Goal: Task Accomplishment & Management: Manage account settings

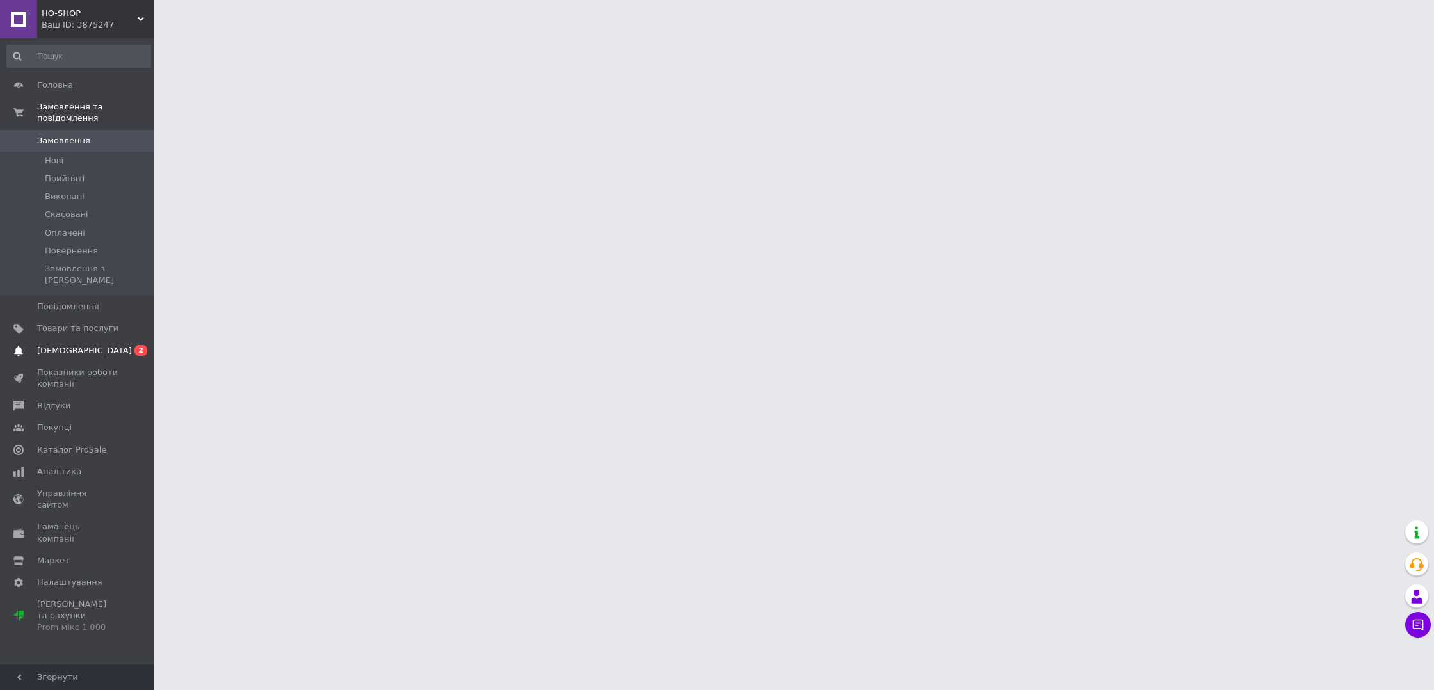
click at [55, 345] on span "[DEMOGRAPHIC_DATA]" at bounding box center [84, 351] width 95 height 12
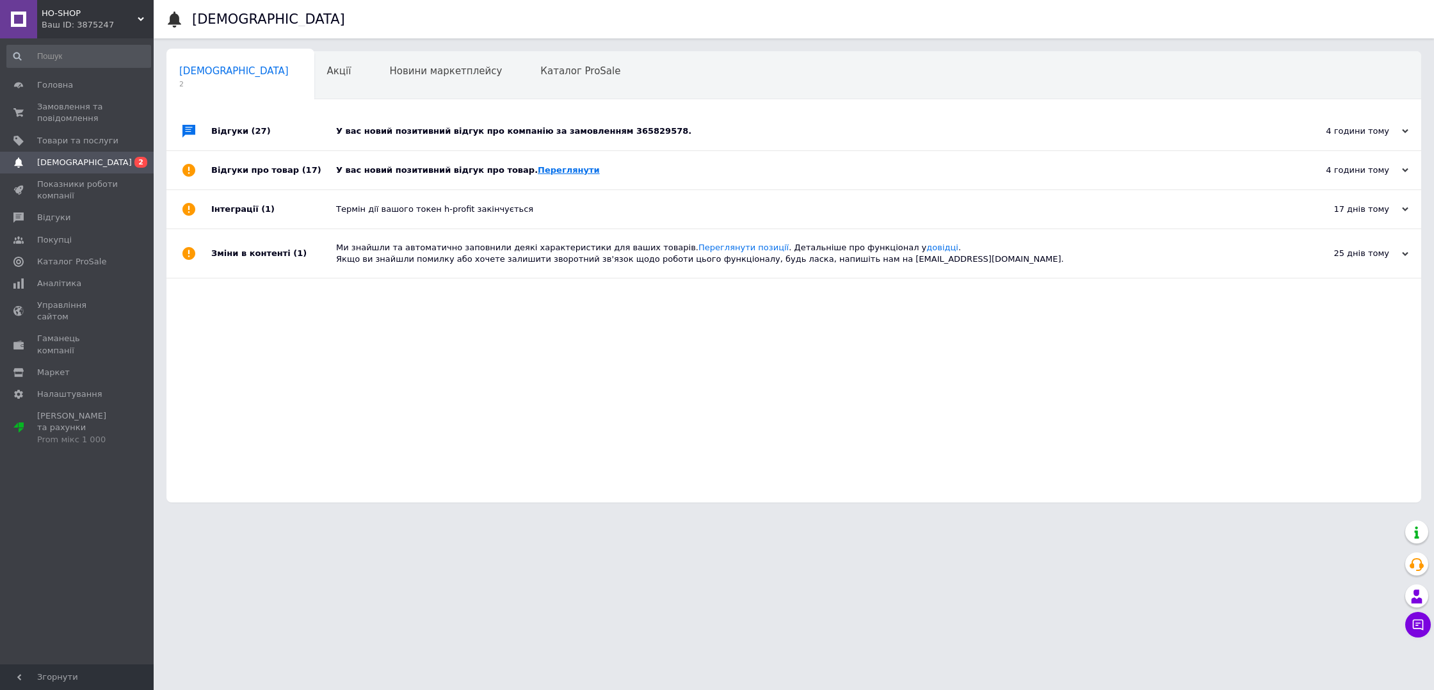
click at [551, 170] on link "Переглянути" at bounding box center [569, 170] width 62 height 10
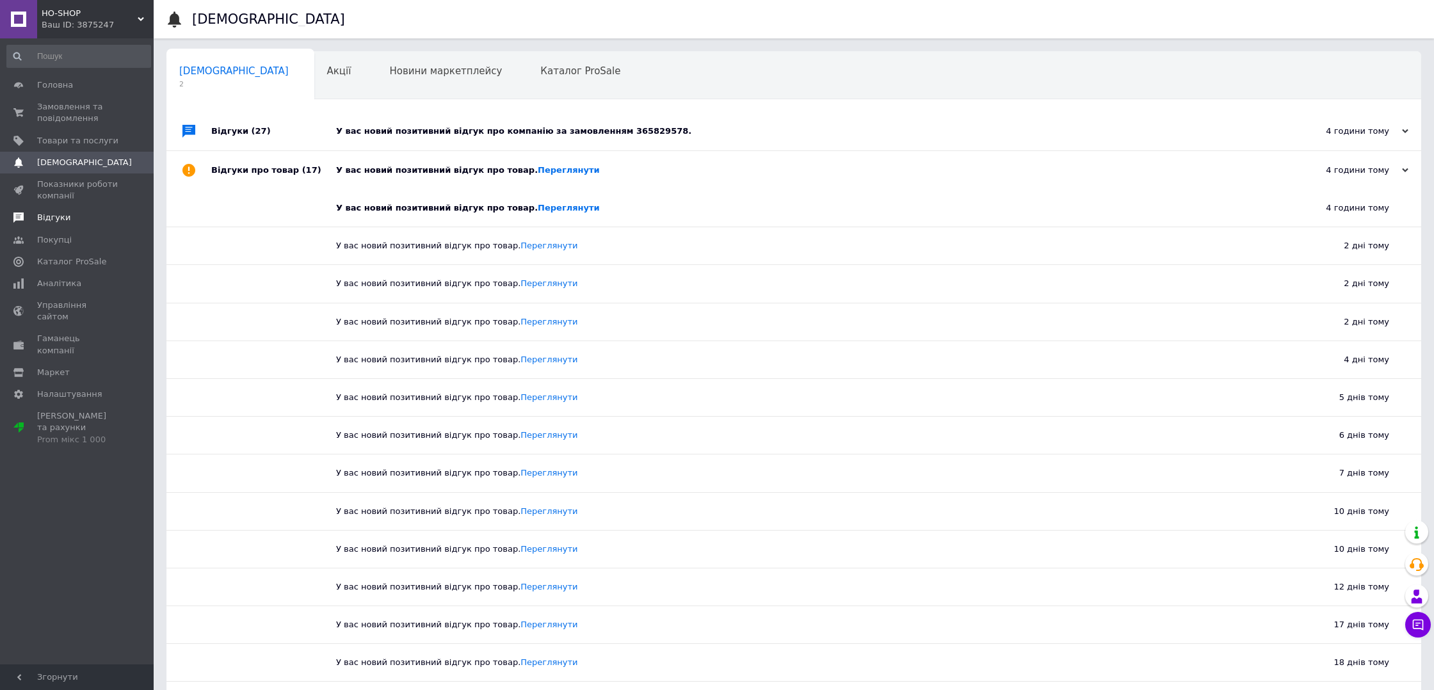
click at [95, 217] on span "Відгуки" at bounding box center [77, 218] width 81 height 12
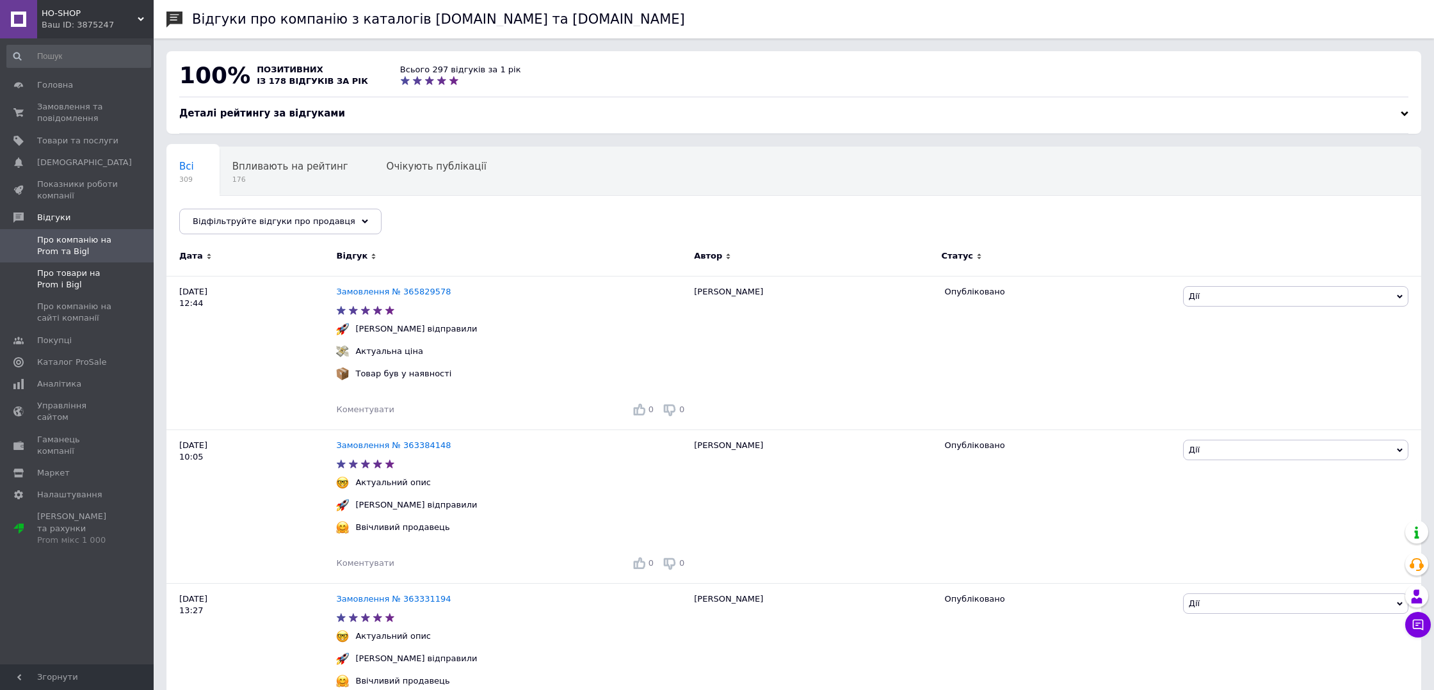
click at [93, 280] on span "Про товари на Prom і Bigl" at bounding box center [77, 279] width 81 height 23
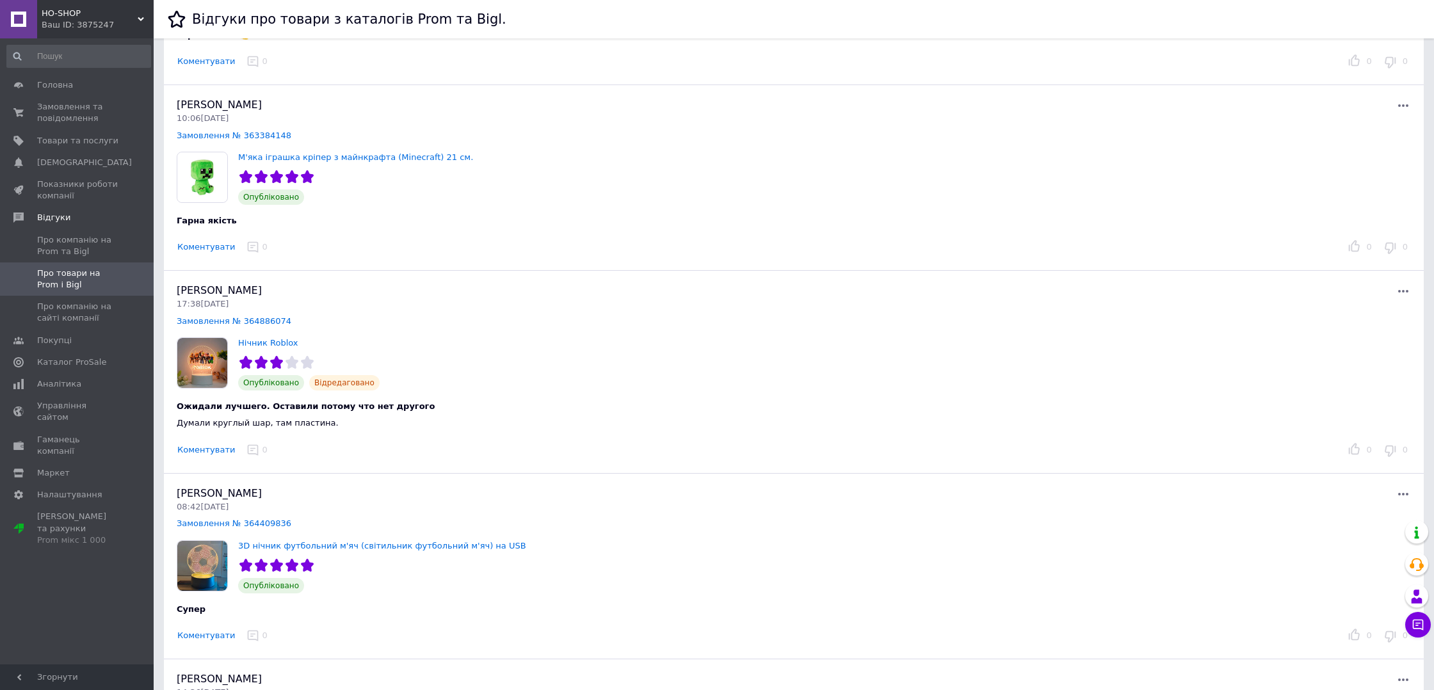
scroll to position [619, 0]
click at [210, 453] on button "Коментувати" at bounding box center [206, 452] width 59 height 13
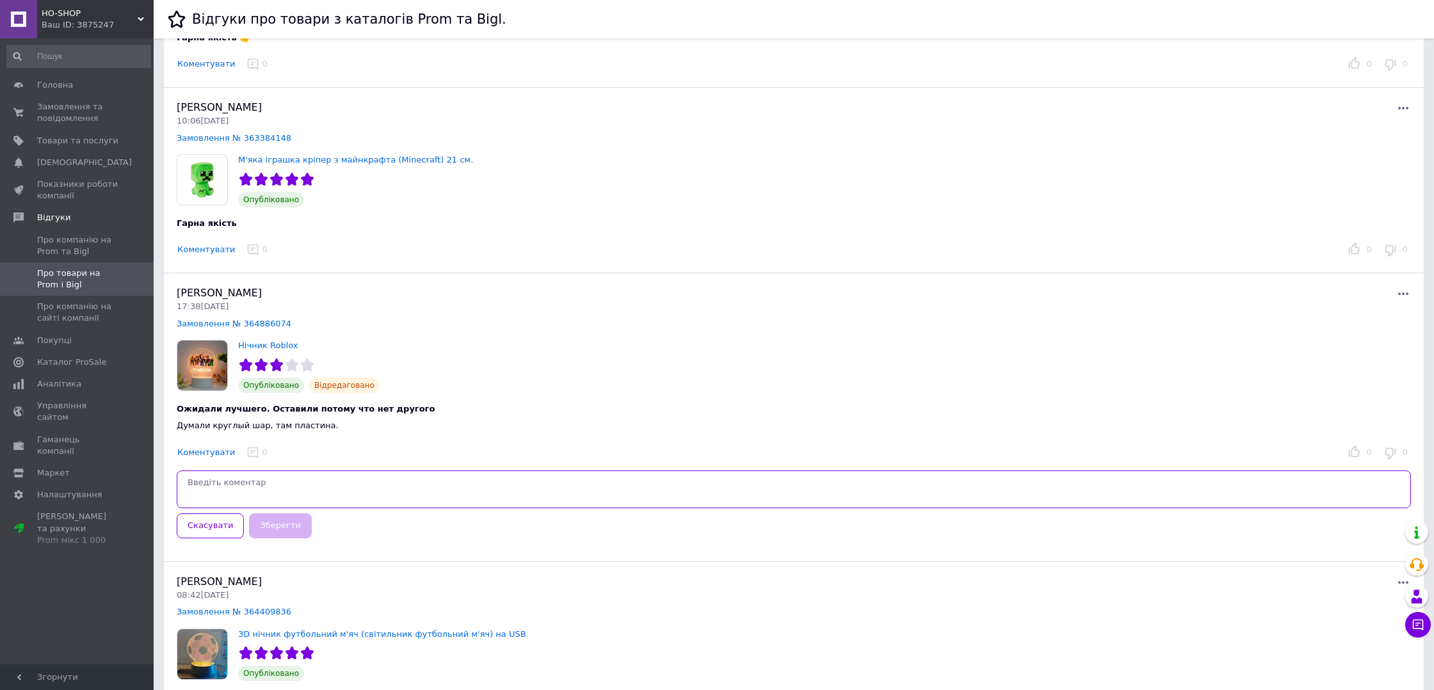
click at [248, 483] on textarea at bounding box center [794, 489] width 1234 height 38
paste textarea "Добрий день. В описі ніде не вказано, що світильник у формі кулі. Тимпаче на фо…"
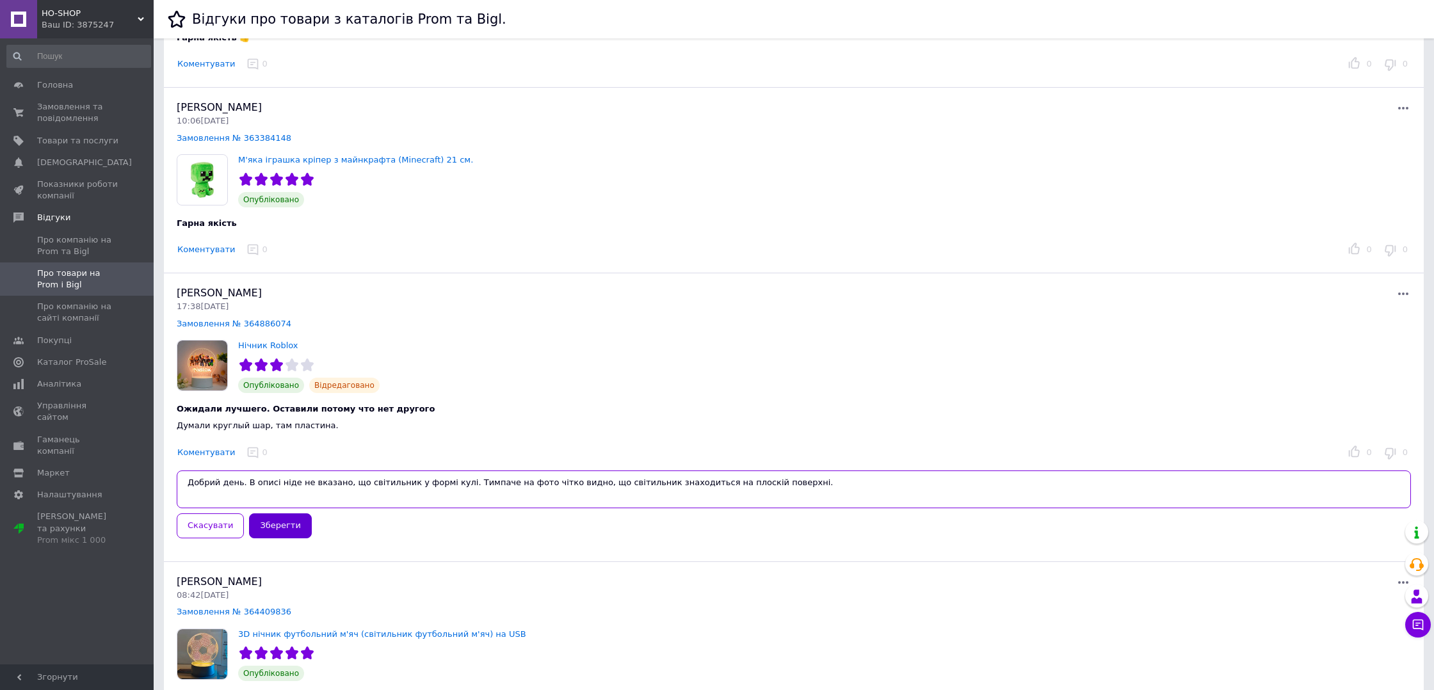
type textarea "Добрий день. В описі ніде не вказано, що світильник у формі кулі. Тимпаче на фо…"
click at [298, 530] on button "Зберегти" at bounding box center [280, 525] width 62 height 25
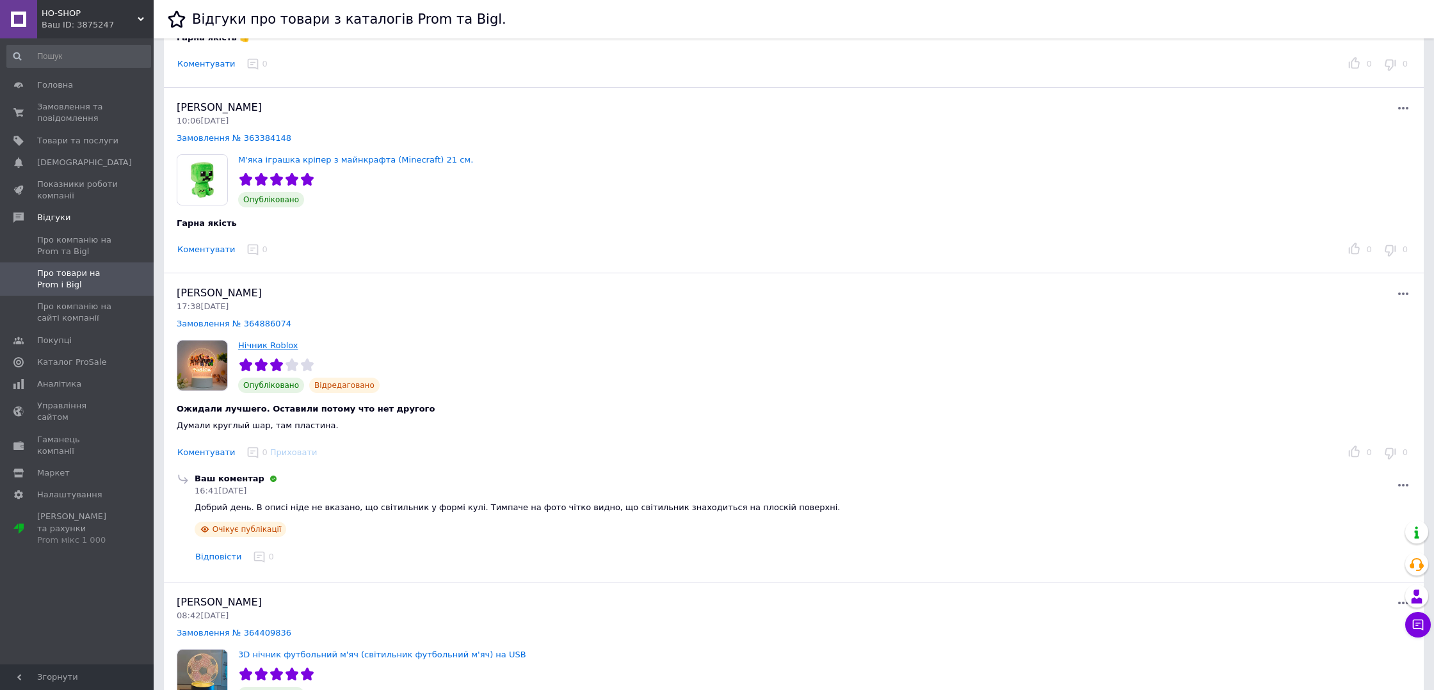
click at [252, 344] on link "Нічник Roblox" at bounding box center [268, 346] width 60 height 10
click at [221, 323] on link "Замовлення № 364886074" at bounding box center [234, 324] width 115 height 10
click at [259, 346] on link "Нічник Roblox" at bounding box center [268, 346] width 60 height 10
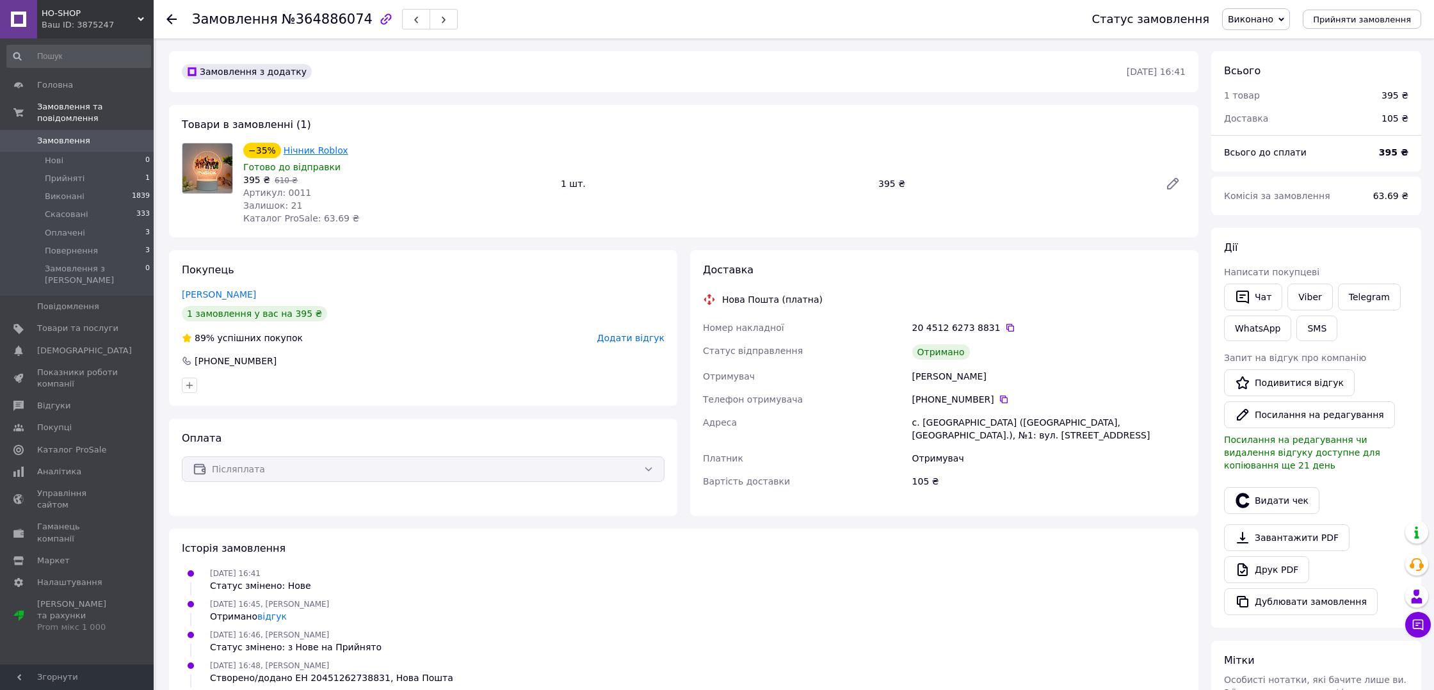
click at [316, 148] on link "Нічник Roblox" at bounding box center [316, 150] width 65 height 10
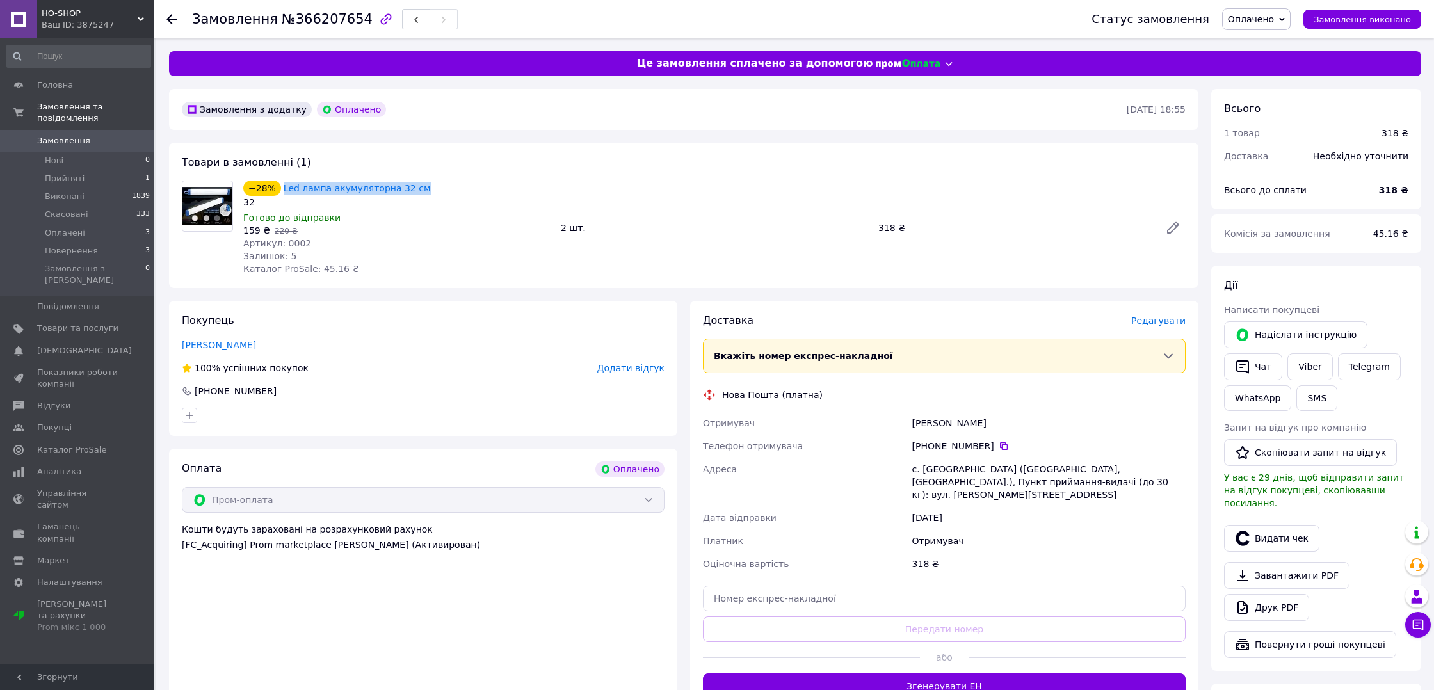
drag, startPoint x: 421, startPoint y: 188, endPoint x: 279, endPoint y: 186, distance: 141.5
click at [279, 186] on div "−28% Led лампа акумуляторна 32 см" at bounding box center [397, 188] width 310 height 18
copy link "Led лампа акумуляторна 32 см"
drag, startPoint x: 1144, startPoint y: 484, endPoint x: 877, endPoint y: 478, distance: 267.6
click at [895, 473] on div "Отримувач Кондратюк Виктория Телефон отримувача +380 97 020 22 58   Адреса с. Б…" at bounding box center [944, 494] width 488 height 164
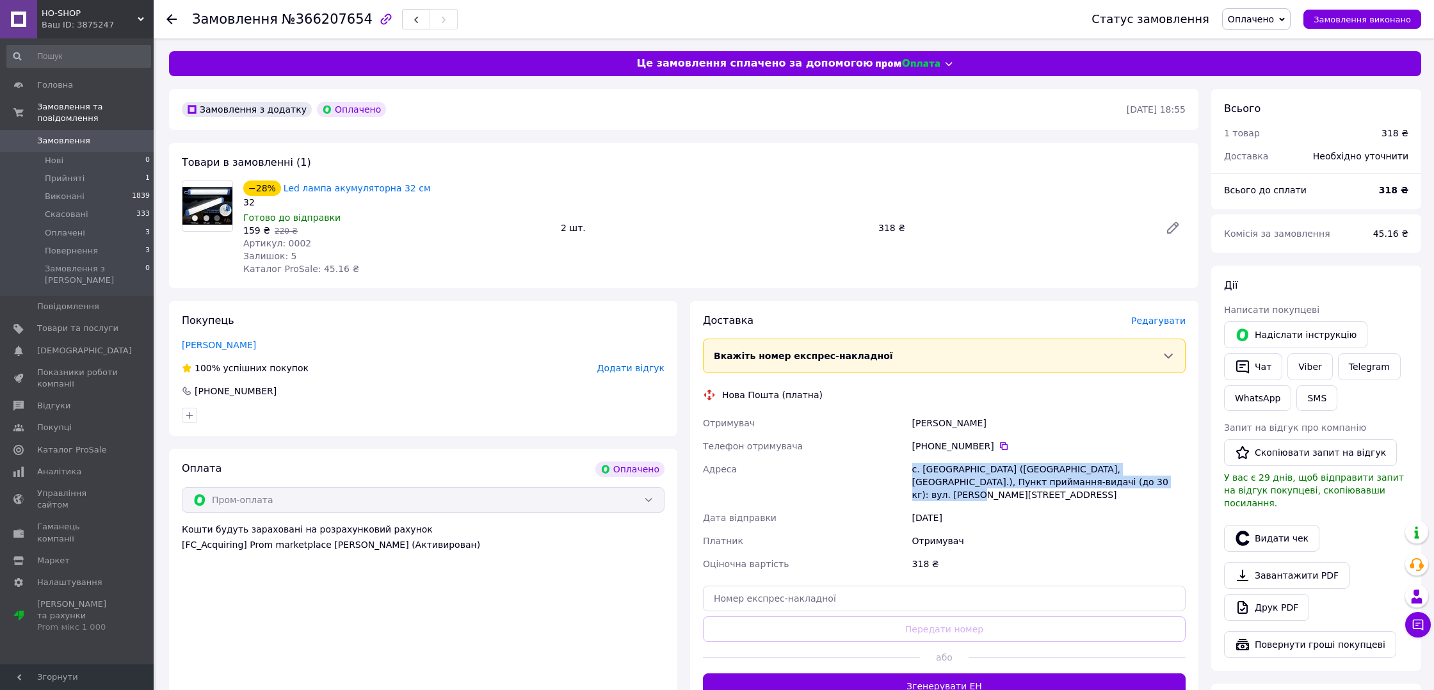
copy div "Адреса с. Бандурове (Кіровоградська обл., Голованівський р-н.), Пункт приймання…"
click at [1000, 441] on icon at bounding box center [1003, 446] width 10 height 10
drag, startPoint x: 1008, startPoint y: 421, endPoint x: 908, endPoint y: 417, distance: 100.6
click at [908, 418] on div "Отримувач Кондратюк Виктория Телефон отримувача +380 97 020 22 58   Адреса с. Б…" at bounding box center [944, 494] width 488 height 164
copy div "Отримувач Кондратюк Виктория"
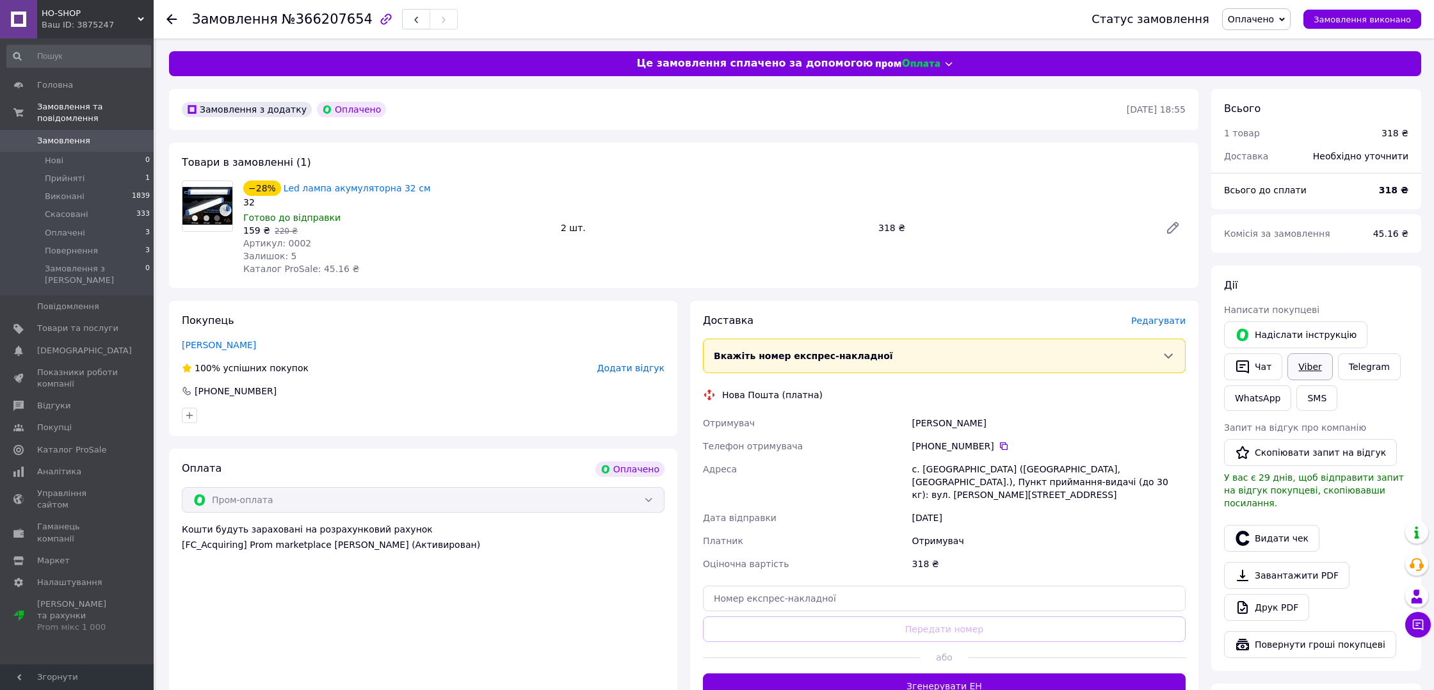
click at [1308, 361] on link "Viber" at bounding box center [1309, 366] width 45 height 27
click at [1267, 24] on span "Оплачено" at bounding box center [1251, 19] width 46 height 10
click at [1267, 40] on li "Прийнято" at bounding box center [1256, 44] width 67 height 19
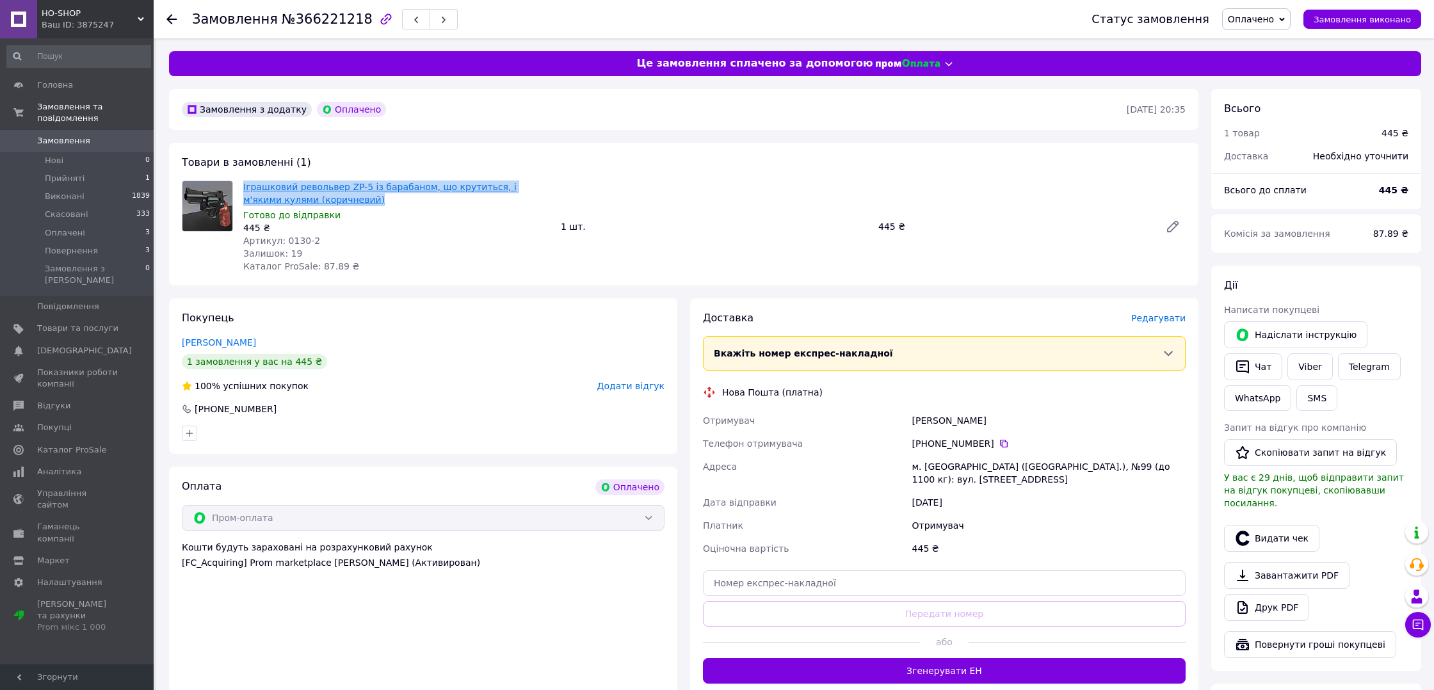
drag, startPoint x: 365, startPoint y: 200, endPoint x: 244, endPoint y: 181, distance: 122.5
click at [244, 181] on span "Іграшковий револьвер ZP-5 із барабаном, що крутиться, і м'якими кулями (коричне…" at bounding box center [396, 193] width 307 height 26
copy link "Іграшковий револьвер ZP-5 із барабаном, що крутиться, і м'якими кулями (коричне…"
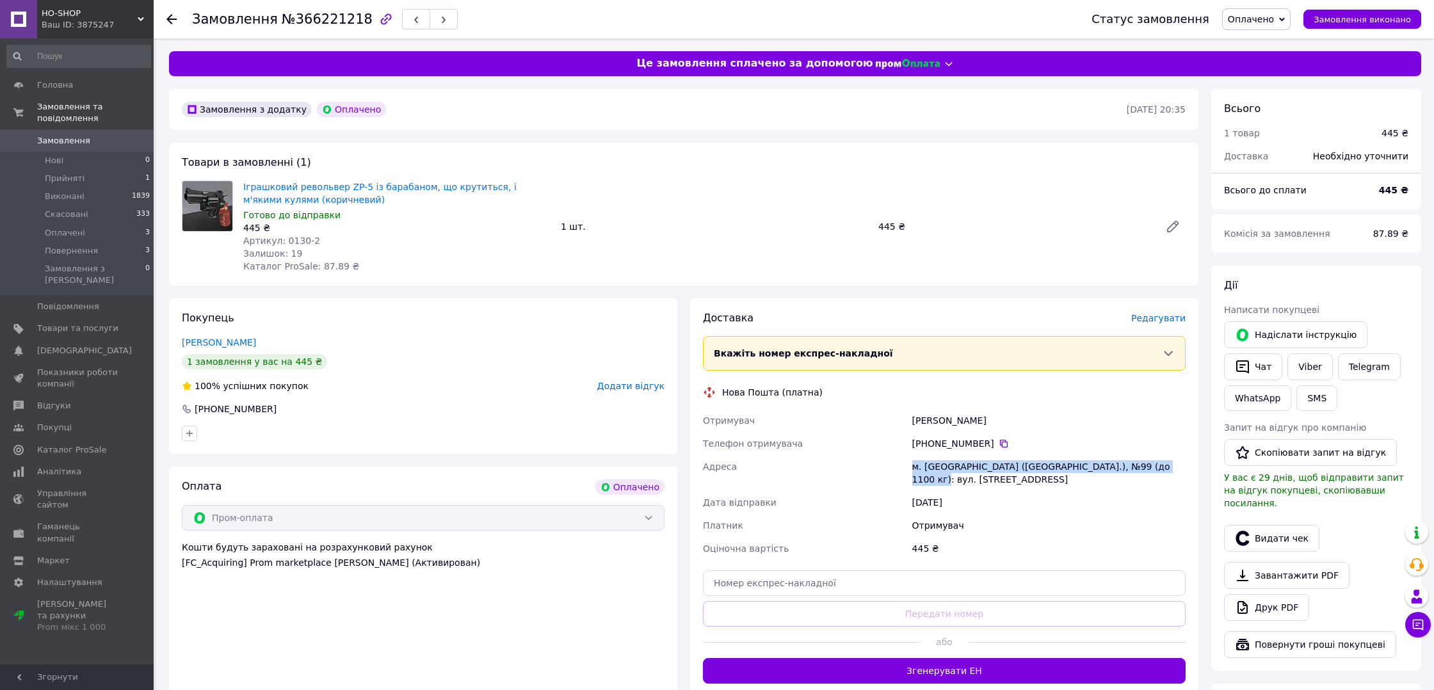
drag, startPoint x: 1172, startPoint y: 465, endPoint x: 901, endPoint y: 462, distance: 270.8
click at [910, 461] on div "м. [GEOGRAPHIC_DATA] ([GEOGRAPHIC_DATA].), №99 (до 1100 кг): вул. [STREET_ADDRE…" at bounding box center [1049, 473] width 278 height 36
copy div "м. [GEOGRAPHIC_DATA] ([GEOGRAPHIC_DATA].), №99 (до 1100 кг): вул. [STREET_ADDRE…"
click at [1004, 441] on icon at bounding box center [1004, 444] width 8 height 8
drag, startPoint x: 954, startPoint y: 419, endPoint x: 902, endPoint y: 417, distance: 51.9
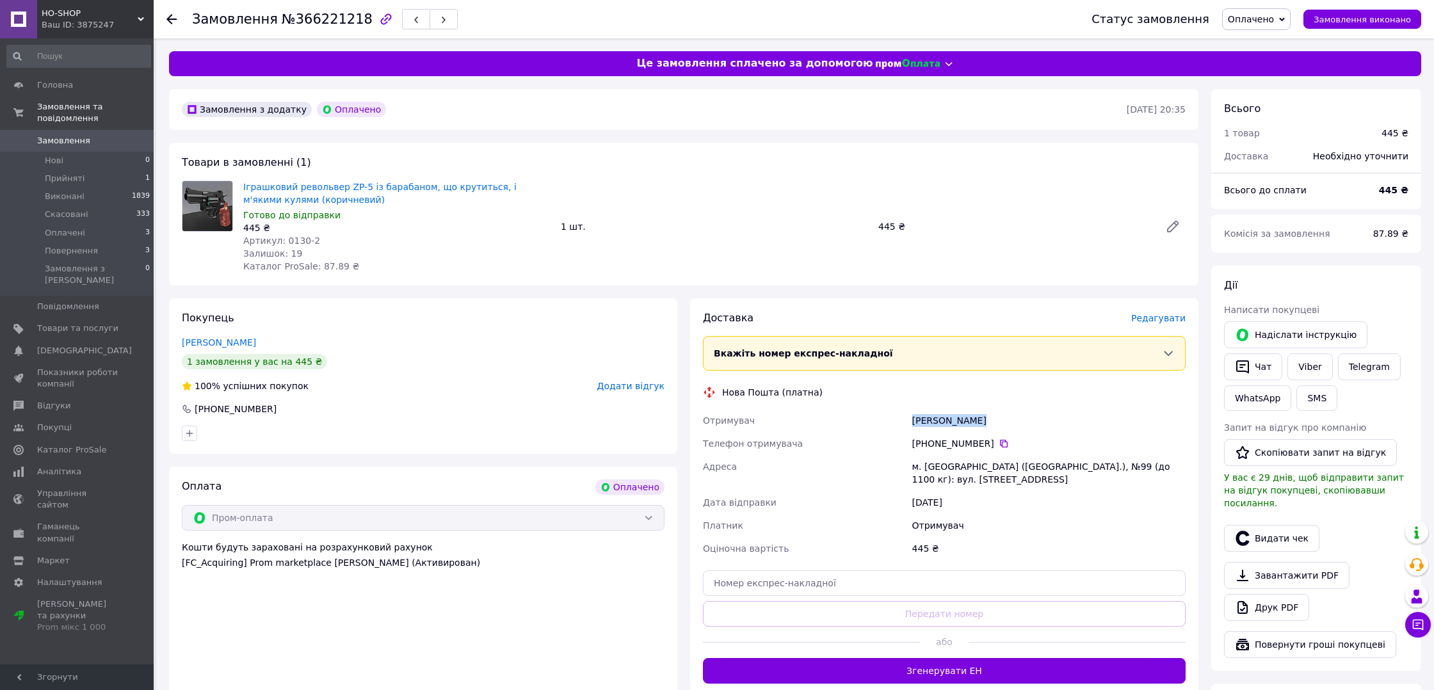
click at [903, 418] on div "Отримувач Ольга Мацьків Телефон отримувача +380 93 228 32 04   Адреса м. Київ (…" at bounding box center [944, 484] width 488 height 151
copy div "Отримувач Ольга Мацьків"
click at [1307, 370] on link "Viber" at bounding box center [1309, 366] width 45 height 27
click at [1259, 19] on span "Оплачено" at bounding box center [1251, 19] width 46 height 10
click at [1268, 45] on li "Прийнято" at bounding box center [1256, 44] width 67 height 19
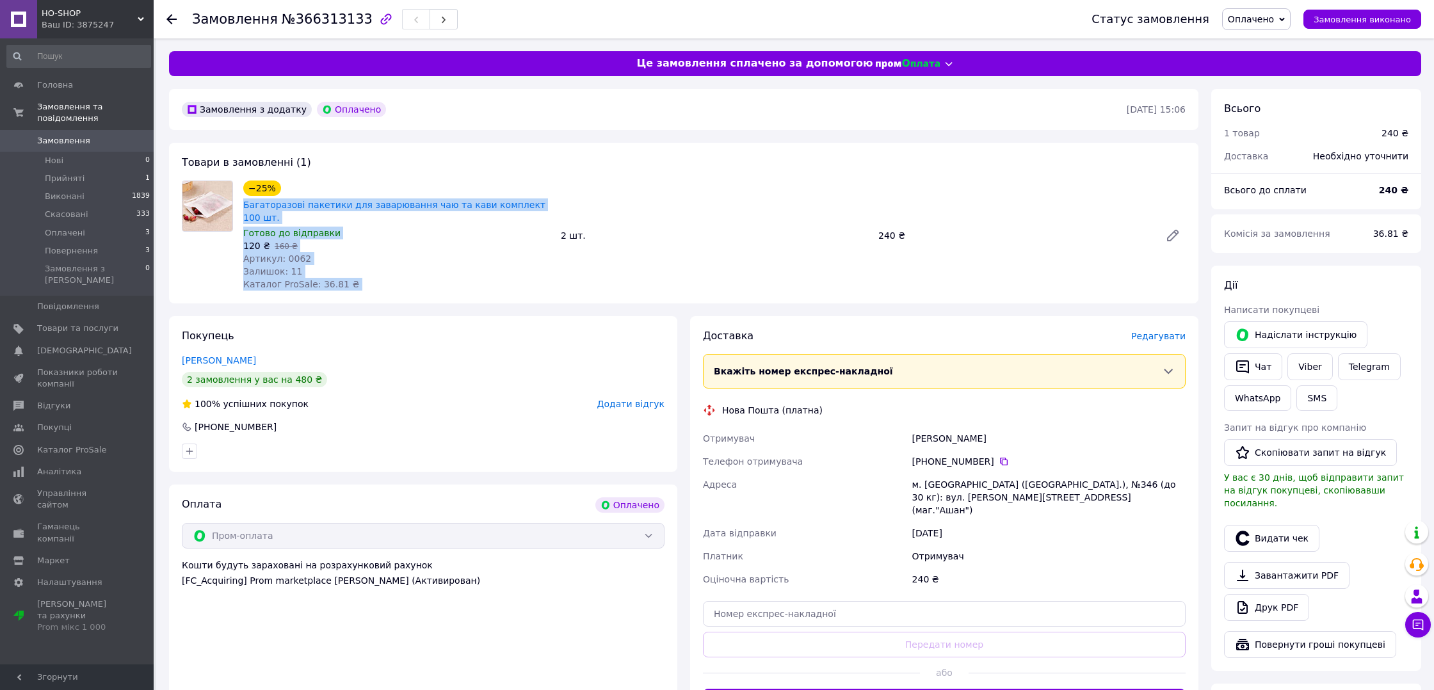
drag, startPoint x: 524, startPoint y: 206, endPoint x: 361, endPoint y: 234, distance: 165.5
click at [282, 195] on div "−25% Багаторазові пакетики для заварювання чаю та кави комплект 100 шт. Готово …" at bounding box center [714, 235] width 952 height 115
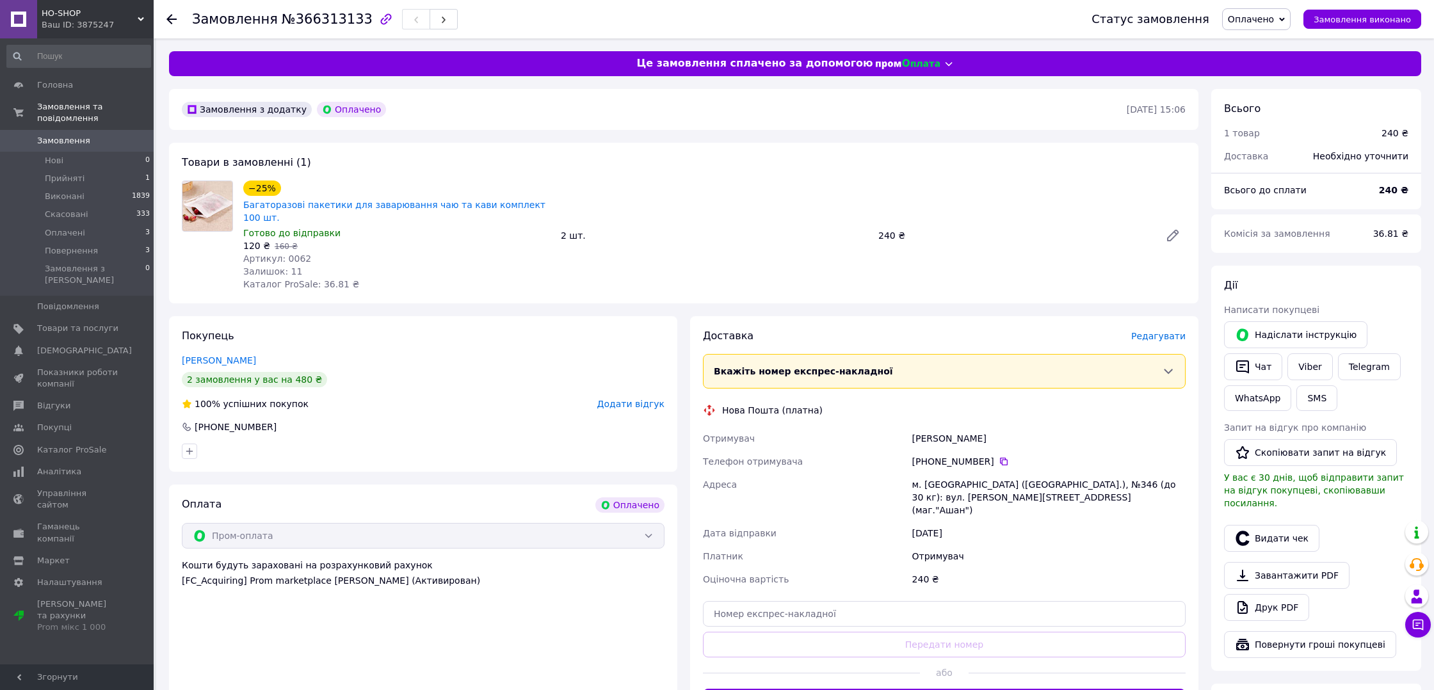
drag, startPoint x: 387, startPoint y: 249, endPoint x: 481, endPoint y: 218, distance: 99.2
click at [387, 252] on div "Артикул: 0062" at bounding box center [396, 258] width 307 height 13
drag, startPoint x: 553, startPoint y: 205, endPoint x: 239, endPoint y: 204, distance: 313.6
click at [239, 204] on div "−25% Багаторазові пакетики для заварювання чаю та кави комплект 100 шт. Готово …" at bounding box center [396, 235] width 317 height 115
copy link "Багаторазові пакетики для заварювання чаю та кави комплект 100 шт."
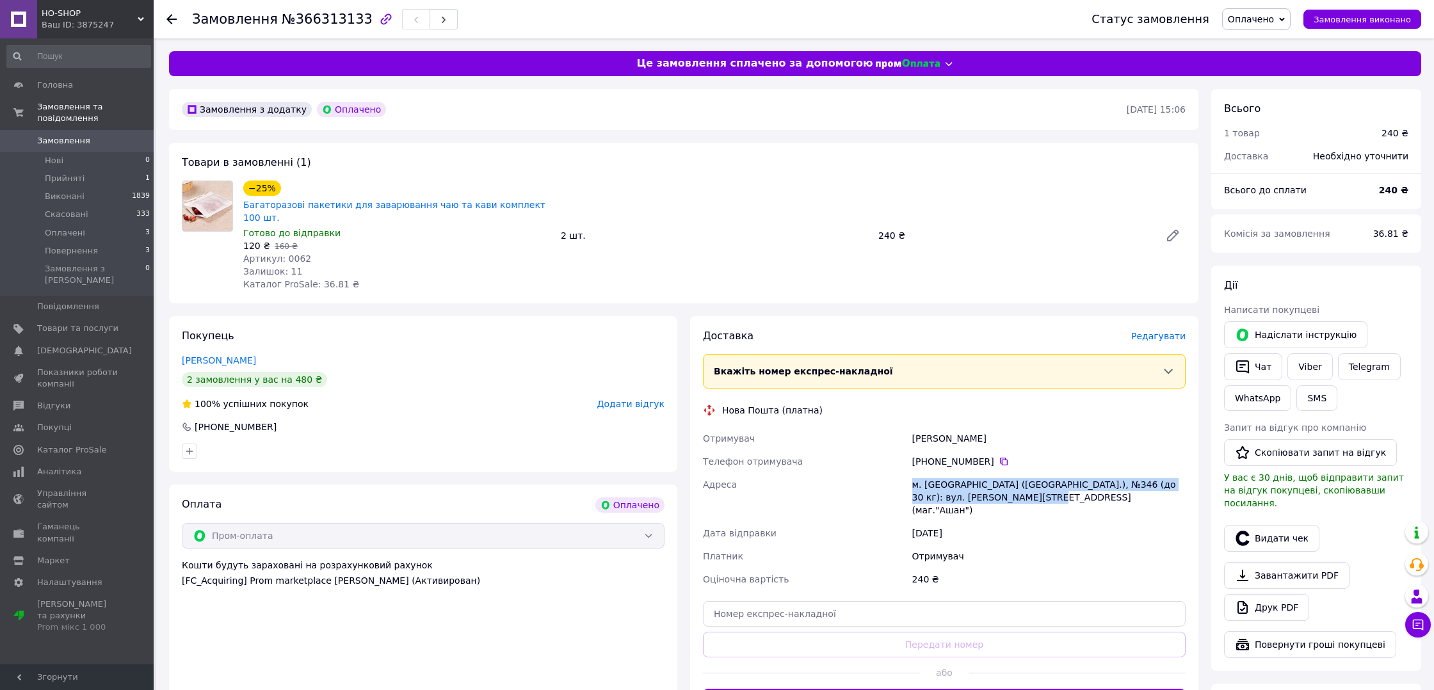
drag, startPoint x: 1046, startPoint y: 484, endPoint x: 865, endPoint y: 499, distance: 181.7
click at [913, 473] on div "м. [GEOGRAPHIC_DATA] ([GEOGRAPHIC_DATA].), №346 (до 30 кг): вул. [PERSON_NAME][…" at bounding box center [1049, 497] width 278 height 49
copy div "м. [GEOGRAPHIC_DATA] ([GEOGRAPHIC_DATA].), №346 (до 30 кг): вул. [PERSON_NAME][…"
click at [1000, 456] on icon at bounding box center [1003, 461] width 10 height 10
drag, startPoint x: 975, startPoint y: 426, endPoint x: 890, endPoint y: 420, distance: 85.3
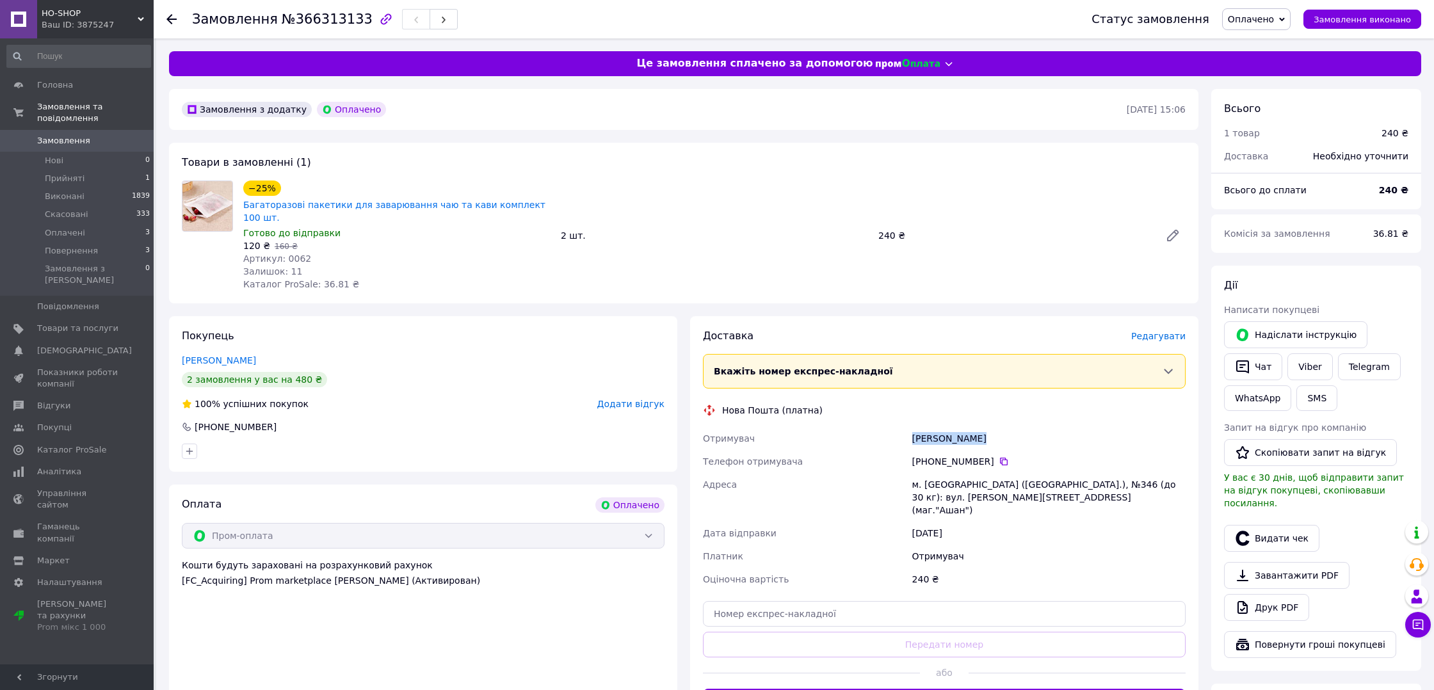
click at [894, 427] on div "Отримувач Дмитрий Божко Телефон отримувача +380 96 166 10 40   Адреса м. Київ (…" at bounding box center [944, 509] width 488 height 164
copy div "Отримувач Дмитрий Божко"
click at [1306, 366] on link "Viber" at bounding box center [1309, 366] width 45 height 27
click at [1274, 22] on span "Оплачено" at bounding box center [1251, 19] width 46 height 10
click at [1265, 45] on li "Прийнято" at bounding box center [1256, 44] width 67 height 19
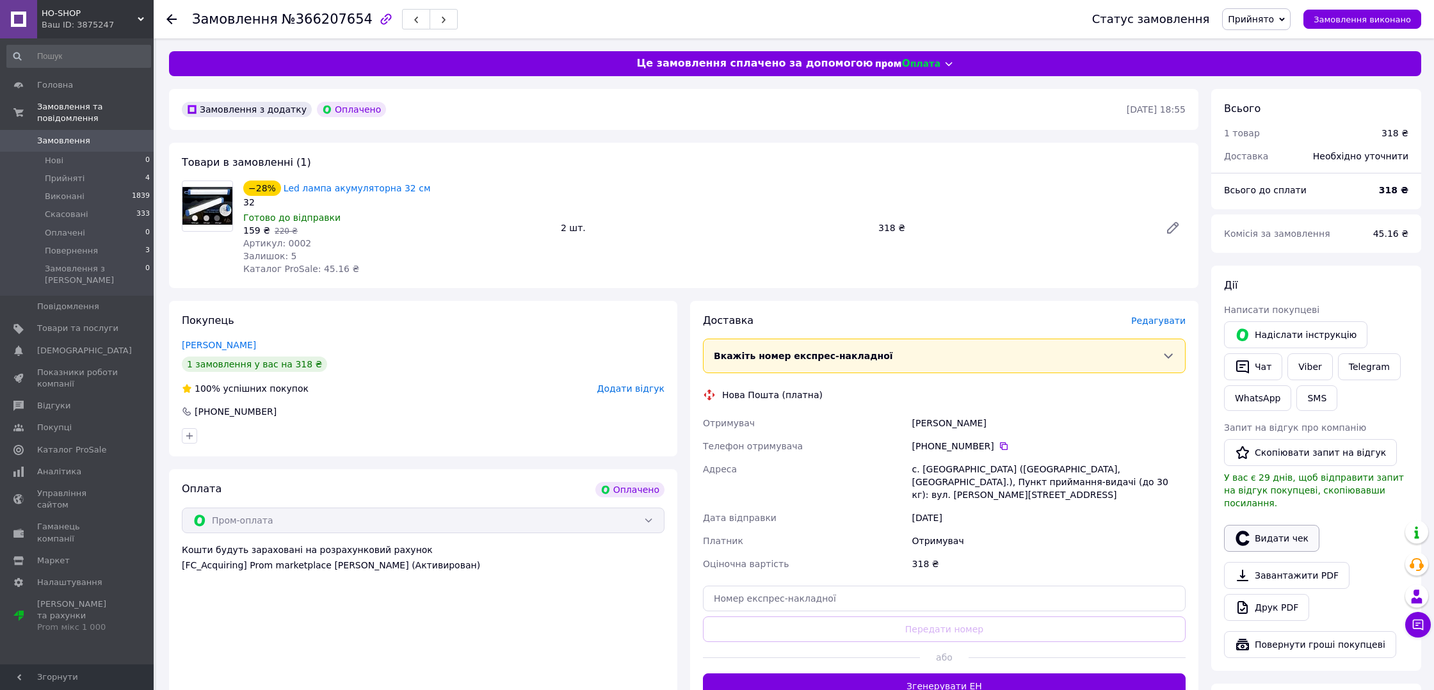
click at [1288, 531] on button "Видати чек" at bounding box center [1271, 538] width 95 height 27
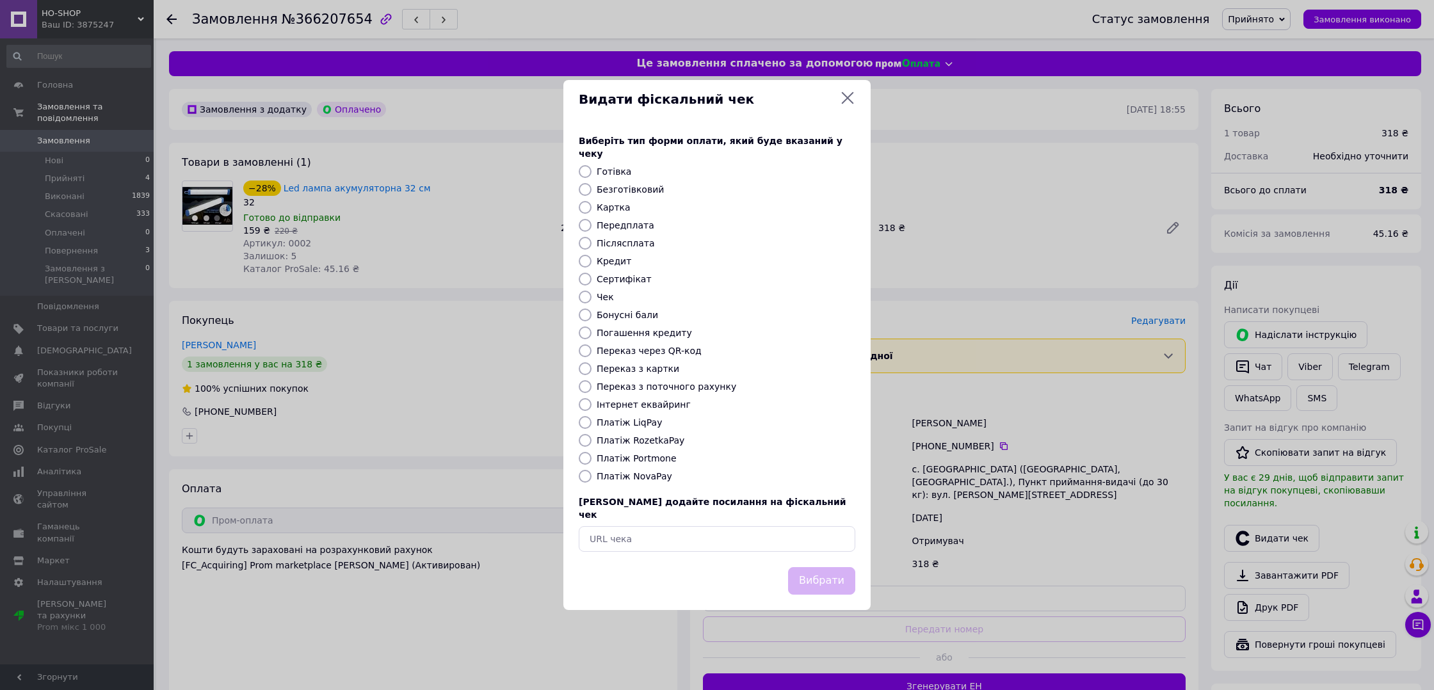
click at [584, 209] on input "Картка" at bounding box center [585, 207] width 13 height 13
radio input "true"
click at [826, 570] on button "Вибрати" at bounding box center [821, 581] width 67 height 28
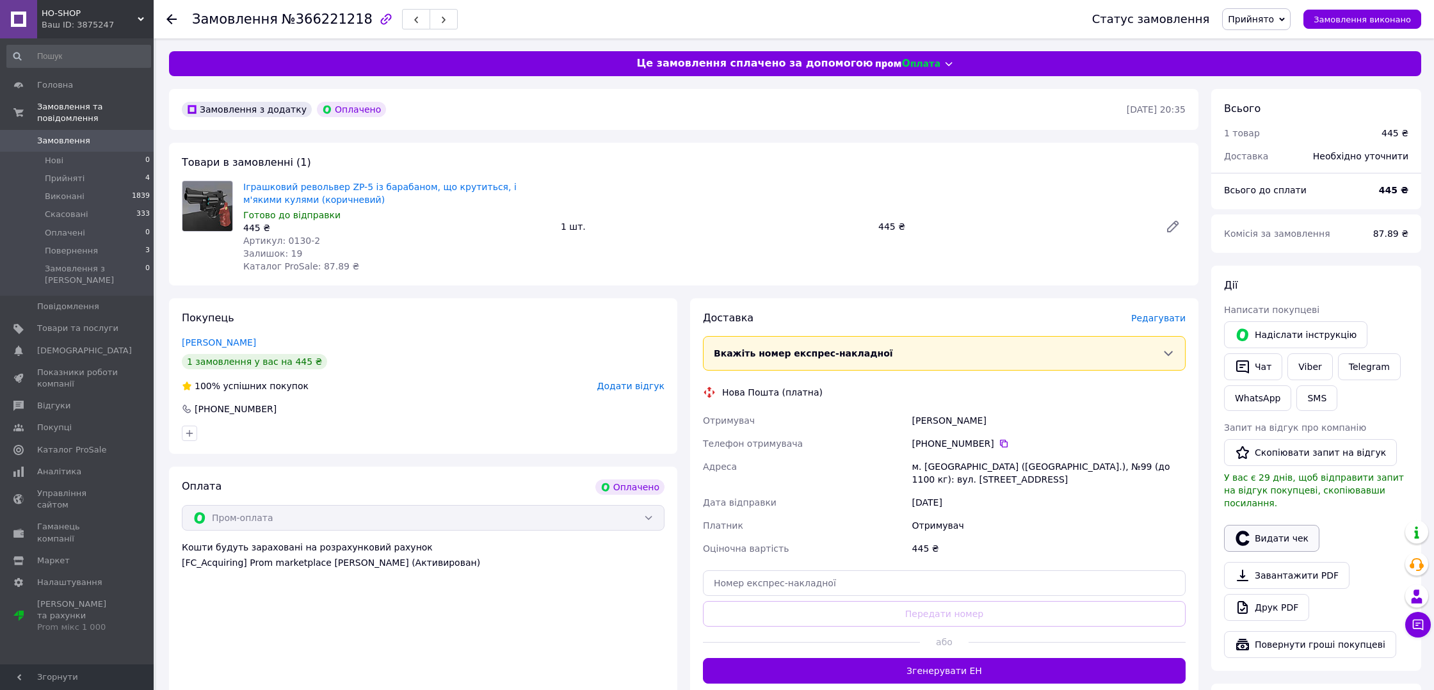
click at [1307, 525] on button "Видати чек" at bounding box center [1271, 538] width 95 height 27
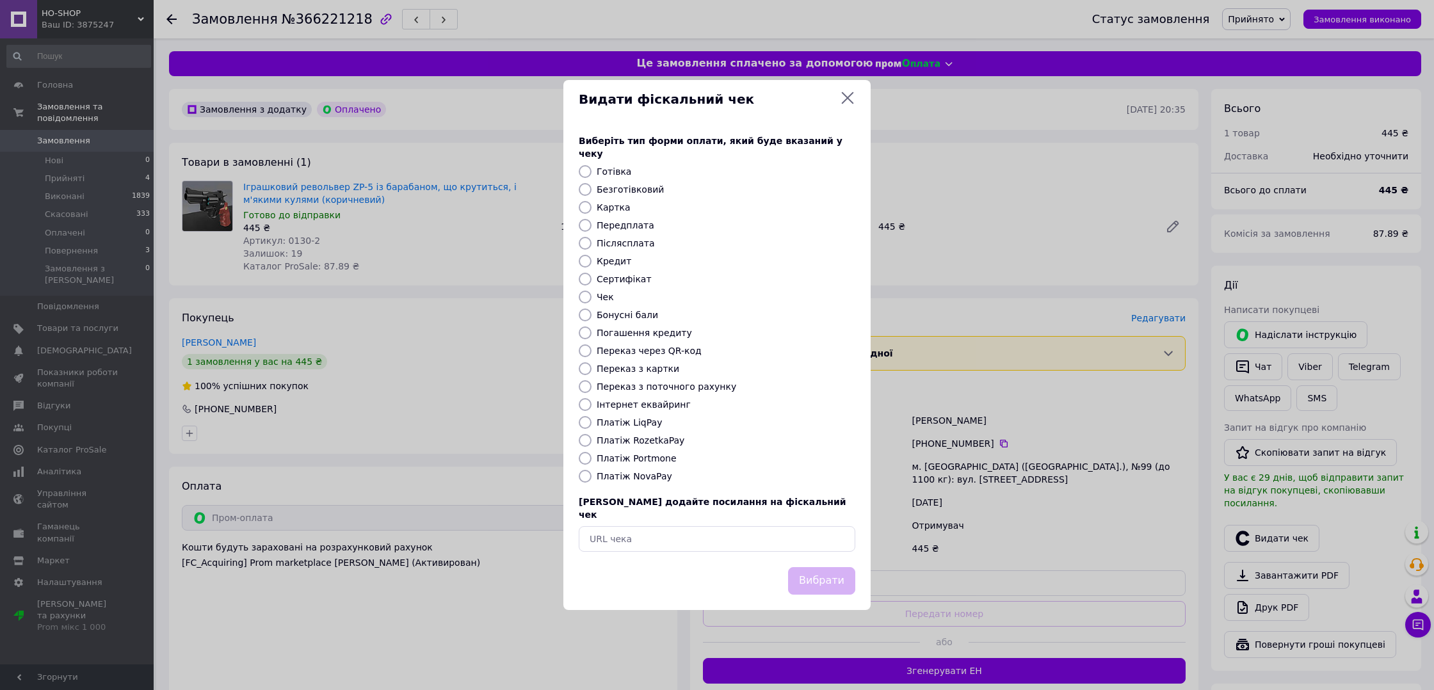
click at [584, 205] on input "Картка" at bounding box center [585, 207] width 13 height 13
radio input "true"
click at [814, 575] on button "Вибрати" at bounding box center [821, 581] width 67 height 28
